Goal: Transaction & Acquisition: Subscribe to service/newsletter

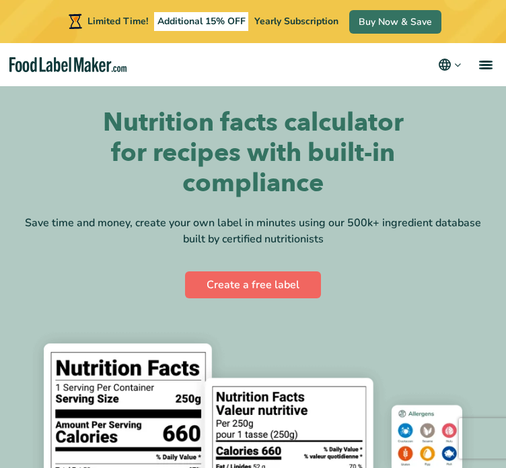
scroll to position [38, 0]
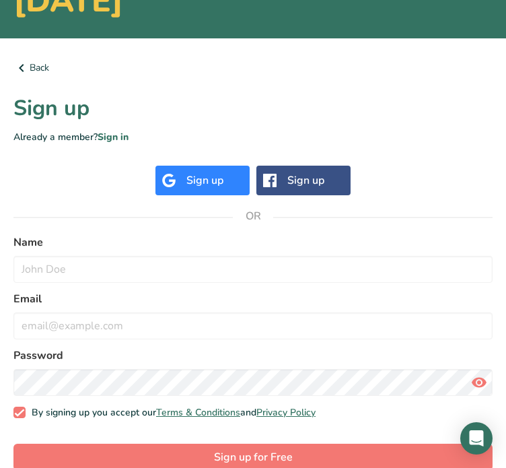
scroll to position [181, 0]
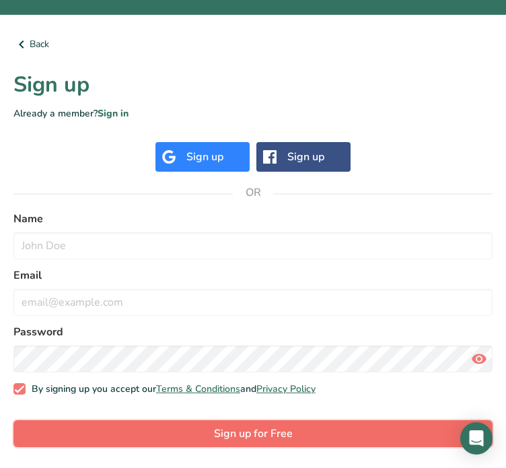
click at [197, 433] on button "Sign up for Free" at bounding box center [252, 433] width 479 height 27
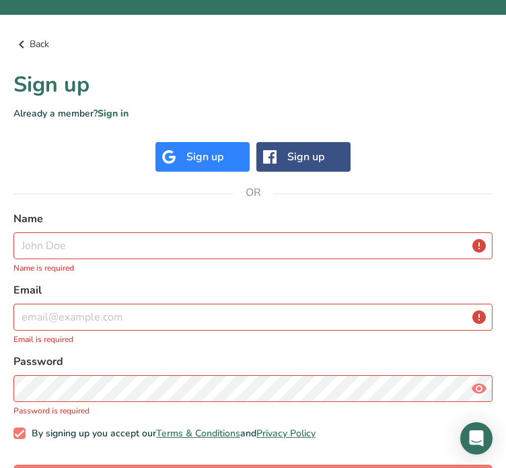
click at [21, 37] on icon at bounding box center [21, 44] width 16 height 24
